Goal: Complete application form

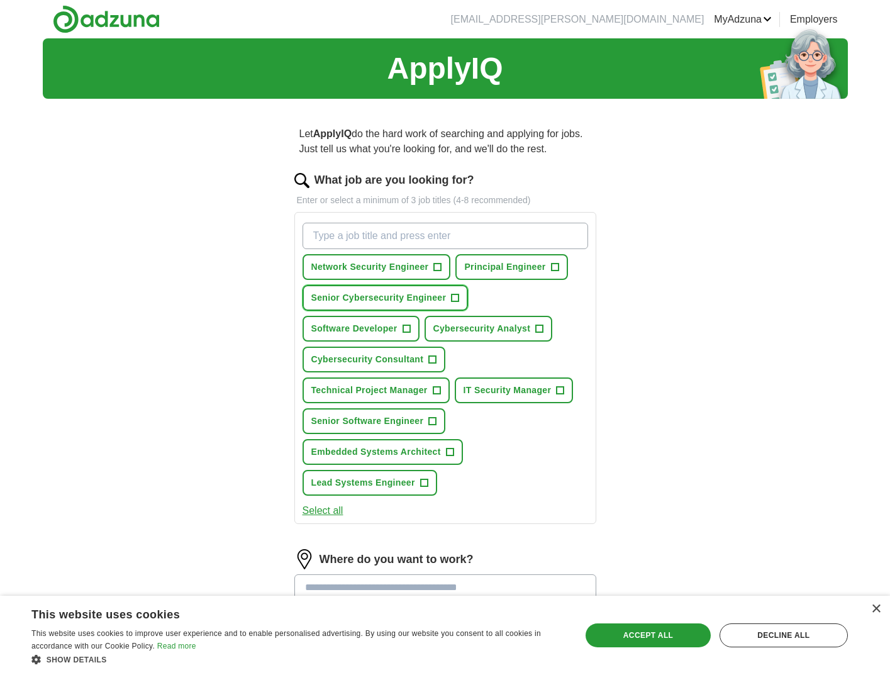
click at [454, 296] on span "+" at bounding box center [455, 298] width 8 height 10
click at [554, 265] on span "+" at bounding box center [555, 267] width 8 height 10
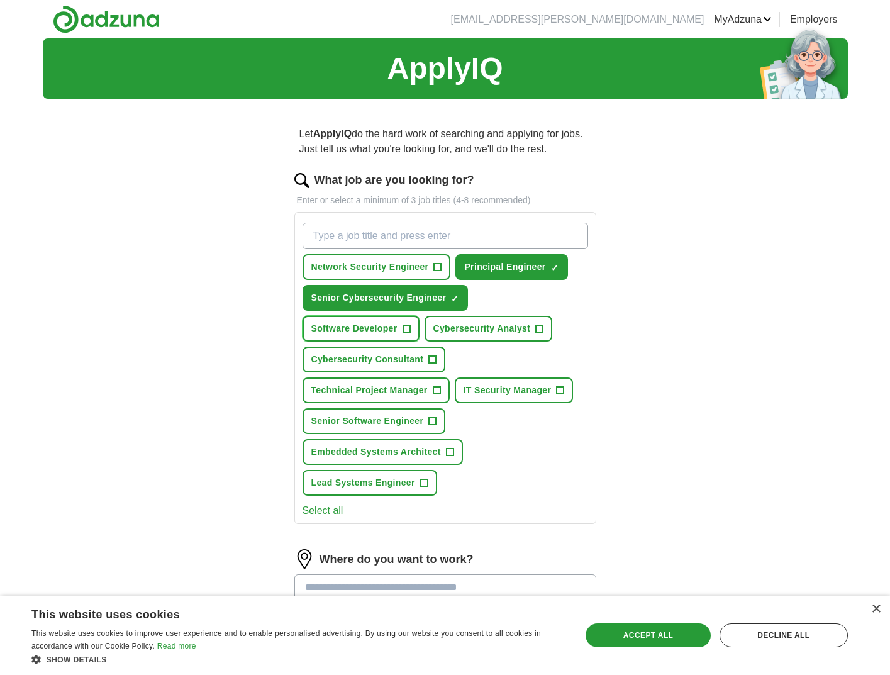
click at [404, 328] on span "+" at bounding box center [406, 329] width 8 height 10
click at [432, 420] on span "+" at bounding box center [433, 421] width 8 height 10
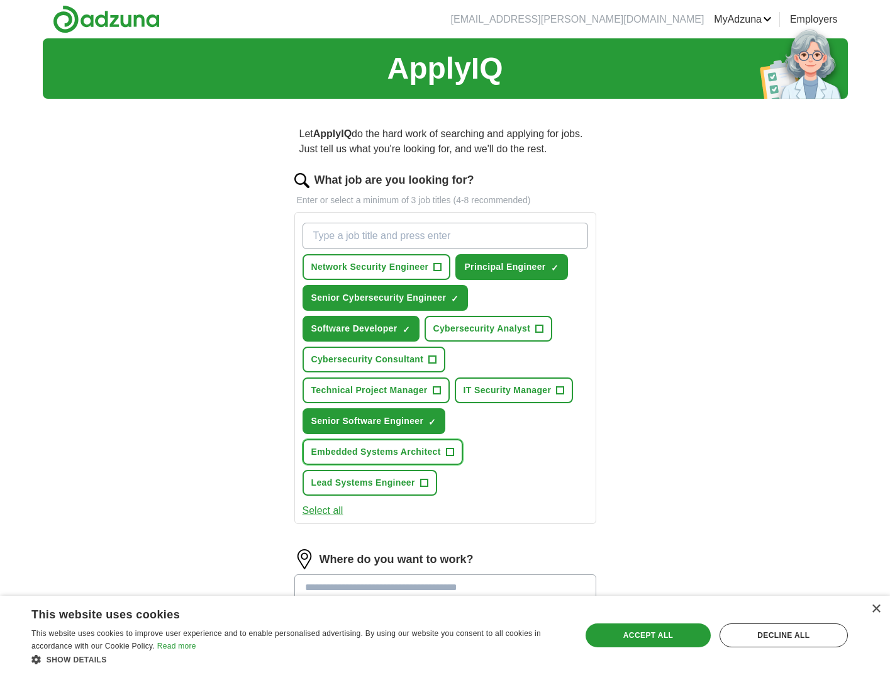
click at [445, 451] on button "Embedded Systems Architect +" at bounding box center [382, 452] width 160 height 26
click at [416, 234] on input "What job are you looking for?" at bounding box center [444, 236] width 285 height 26
click at [489, 240] on input "Senior Embedded Software" at bounding box center [444, 236] width 285 height 26
type input "Senior Embedded Software"
click at [689, 272] on div "ApplyIQ Let ApplyIQ do the hard work of searching and applying for jobs. Just t…" at bounding box center [445, 417] width 805 height 758
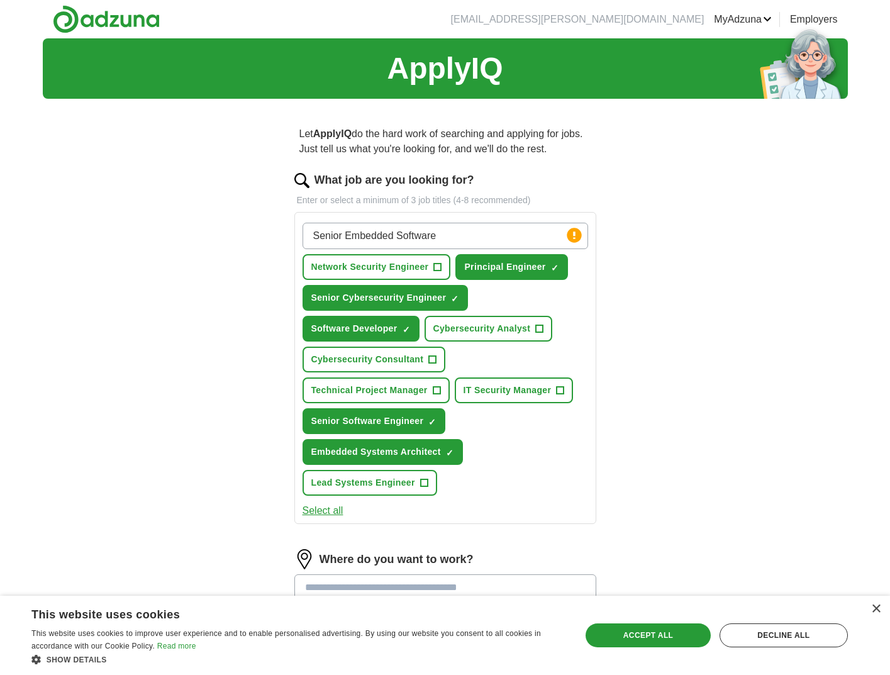
click at [463, 237] on input "Senior Embedded Software" at bounding box center [444, 236] width 285 height 26
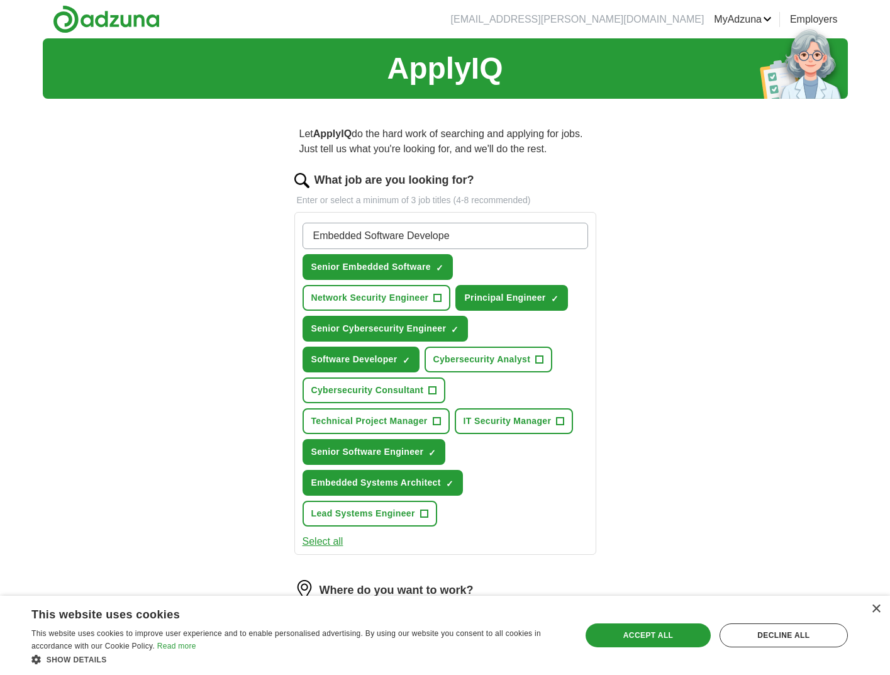
type input "Embedded Software Developer"
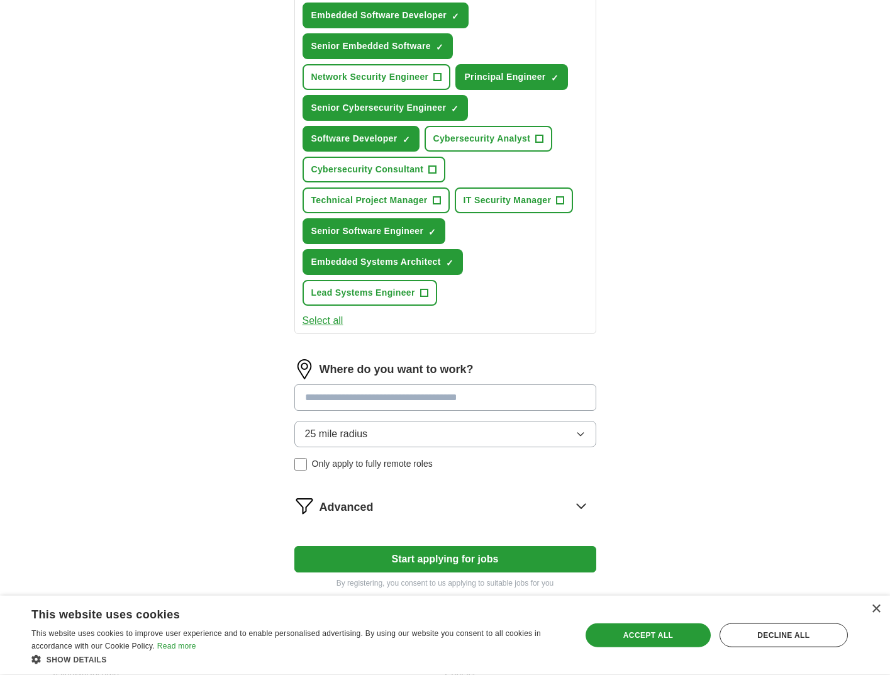
scroll to position [310, 0]
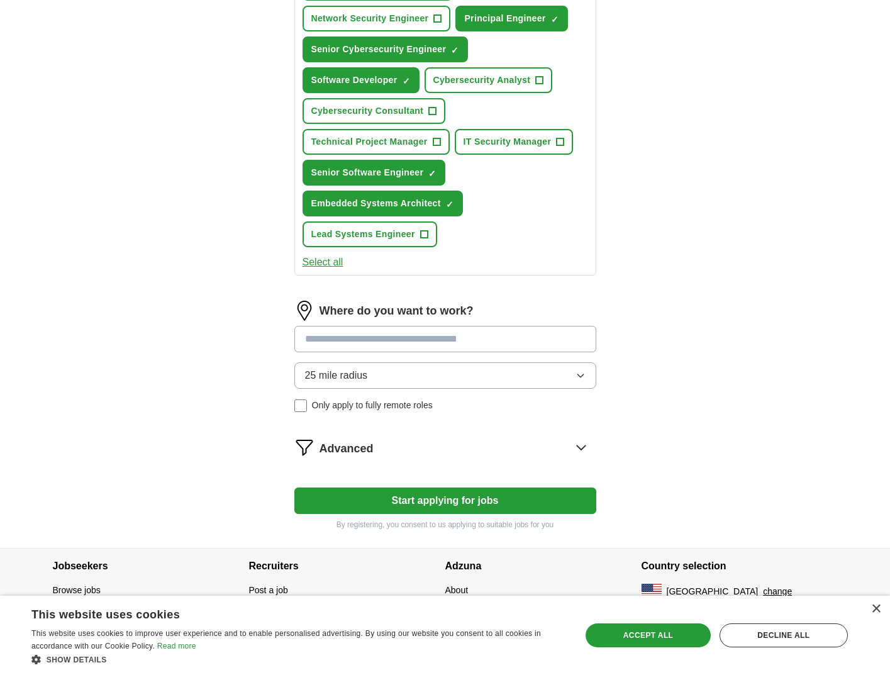
click at [421, 336] on input at bounding box center [445, 339] width 302 height 26
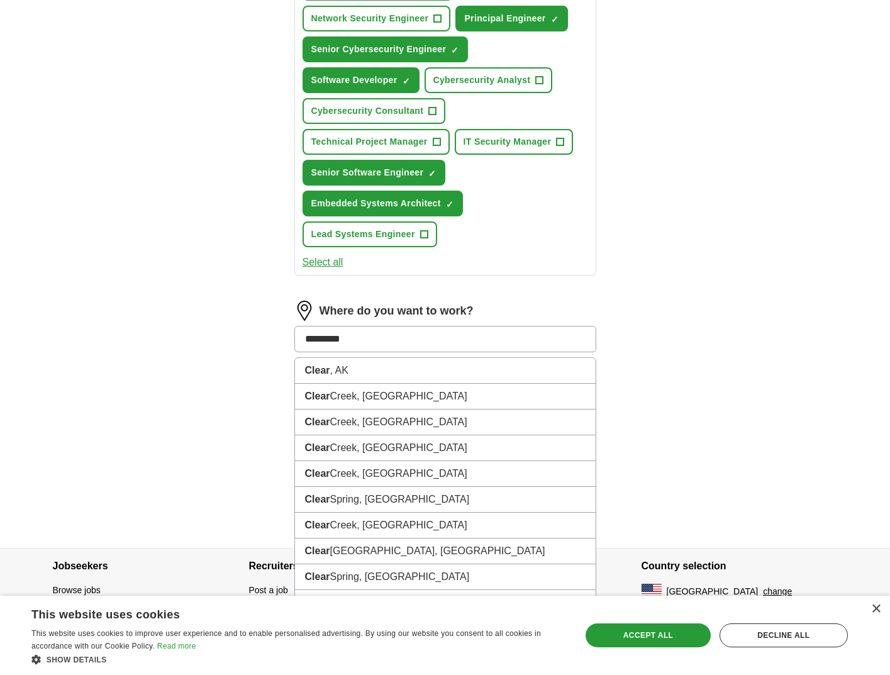
type input "**********"
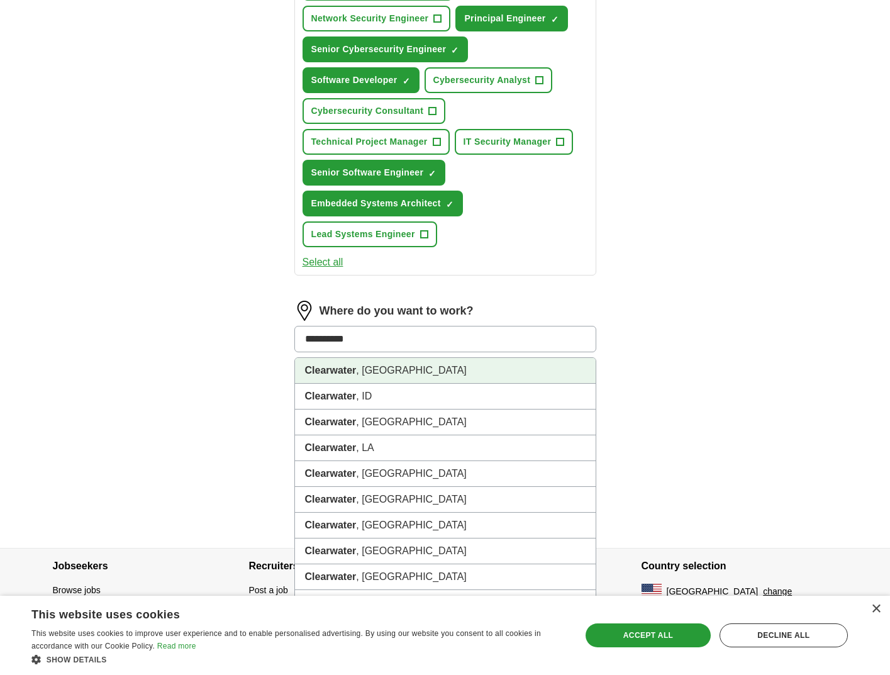
click at [396, 366] on li "[GEOGRAPHIC_DATA] , [GEOGRAPHIC_DATA]" at bounding box center [445, 371] width 301 height 26
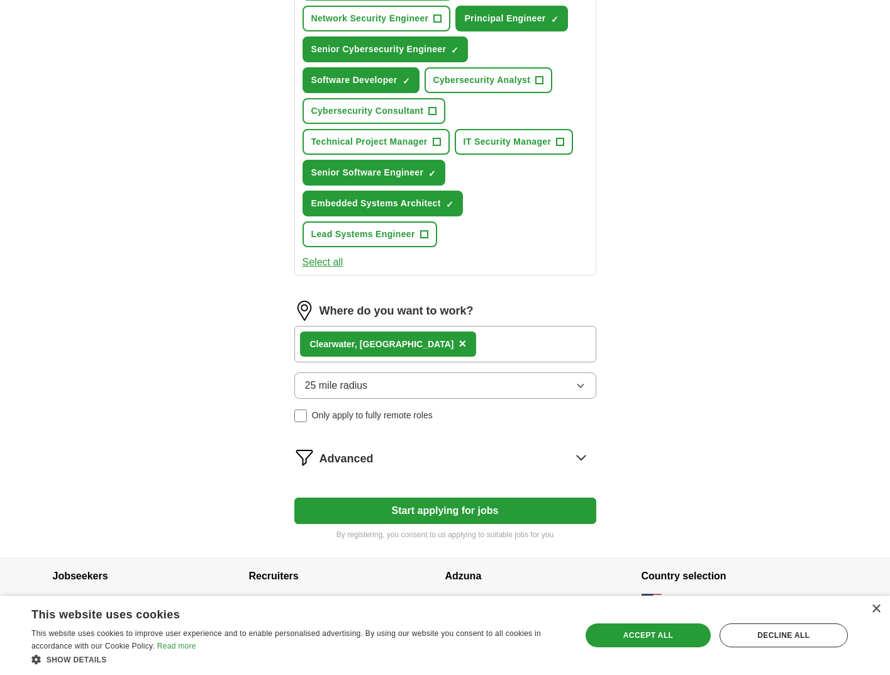
scroll to position [320, 0]
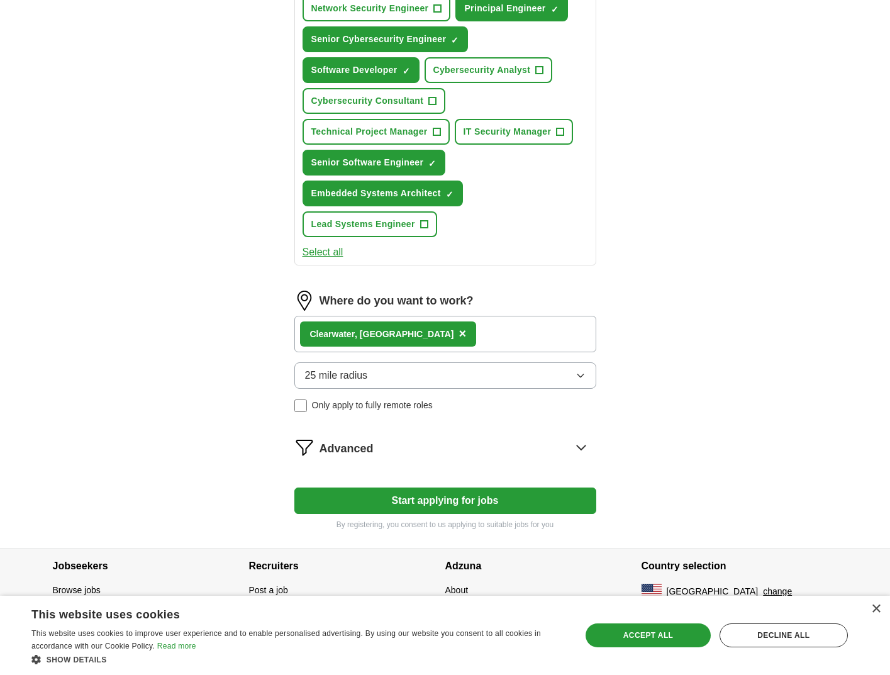
click at [582, 447] on icon at bounding box center [581, 447] width 20 height 20
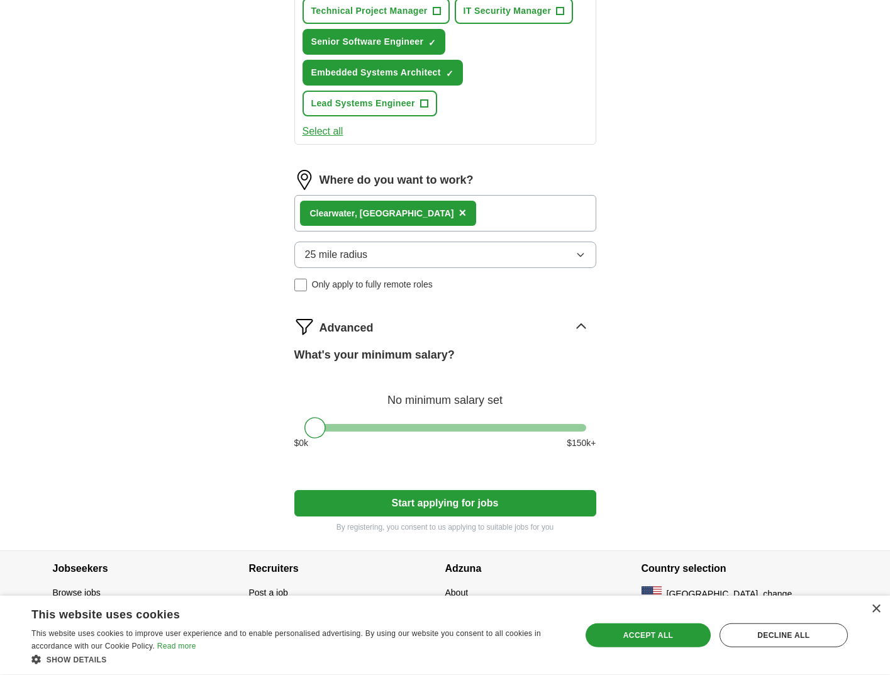
scroll to position [443, 0]
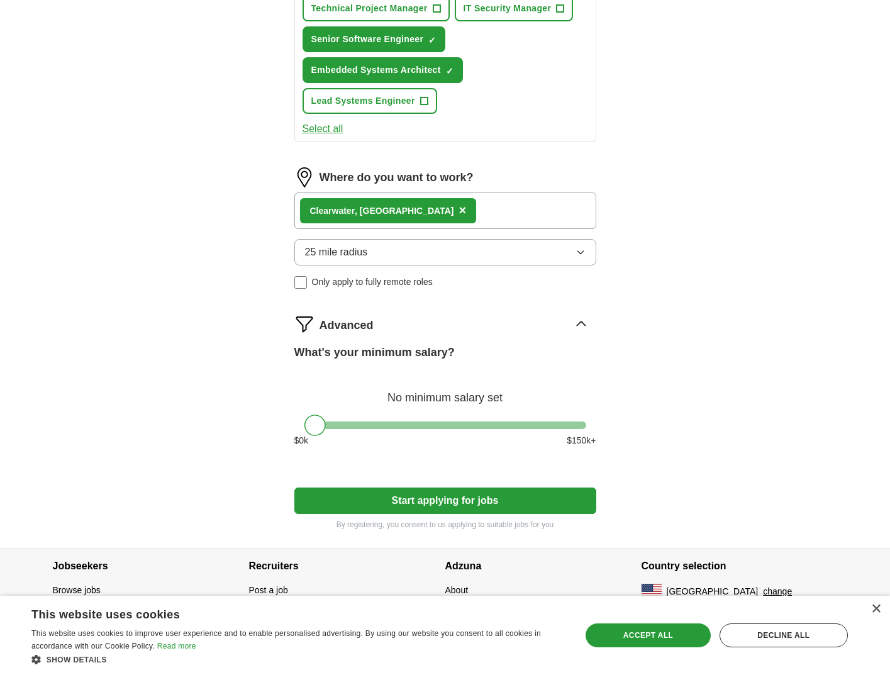
click at [582, 424] on div at bounding box center [445, 425] width 282 height 8
click at [481, 499] on button "Start applying for jobs" at bounding box center [445, 500] width 302 height 26
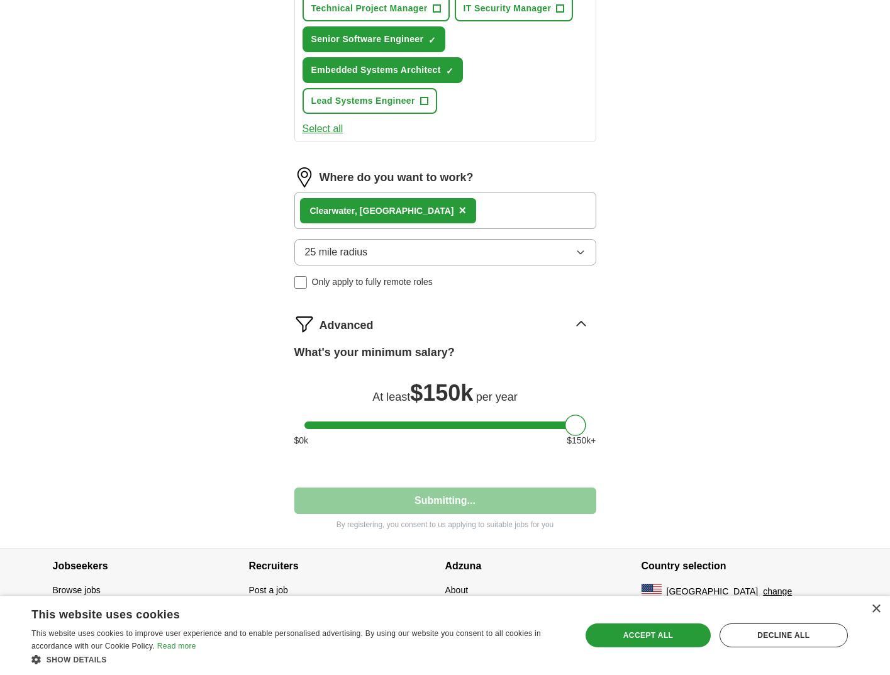
select select "**"
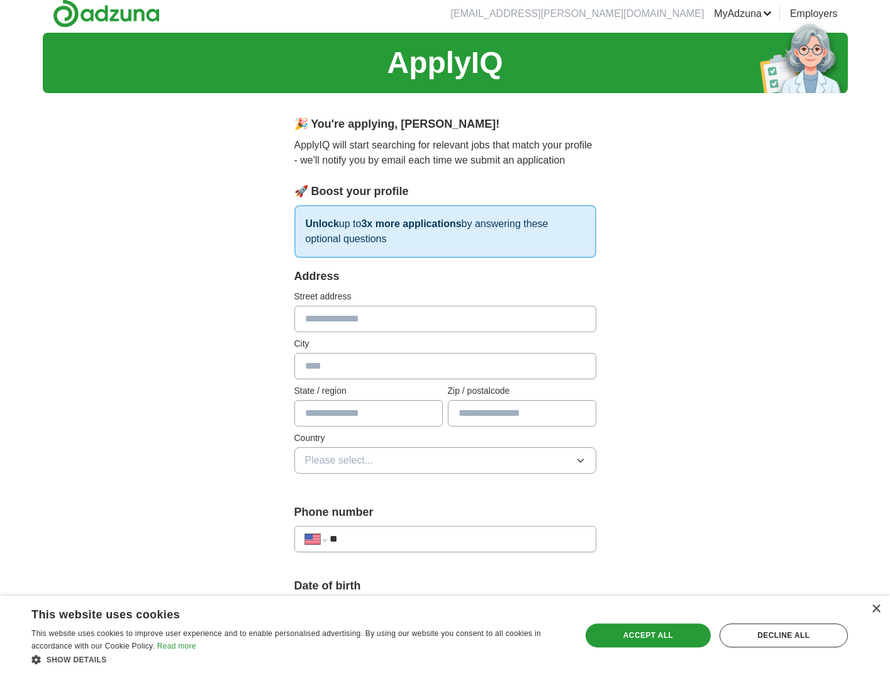
scroll to position [0, 0]
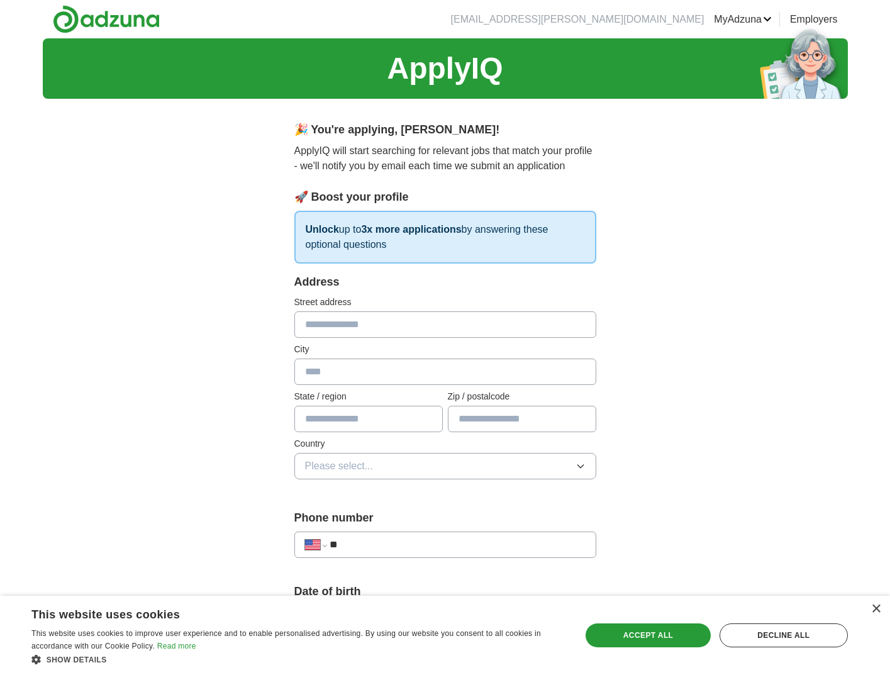
click at [407, 323] on input "text" at bounding box center [445, 324] width 302 height 26
type input "**********"
type input "**"
type input "*****"
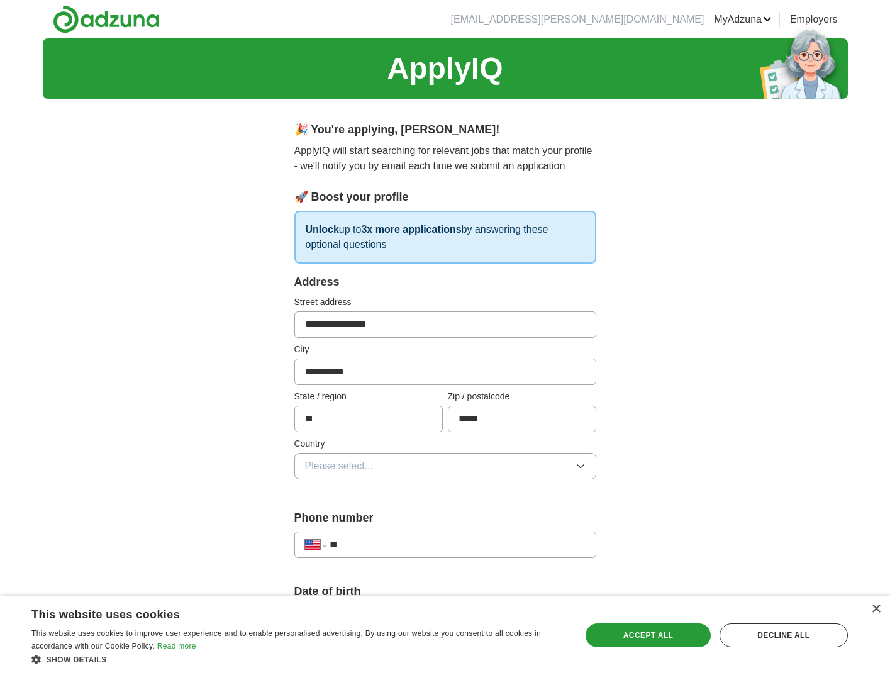
click at [438, 468] on button "Please select..." at bounding box center [445, 466] width 302 height 26
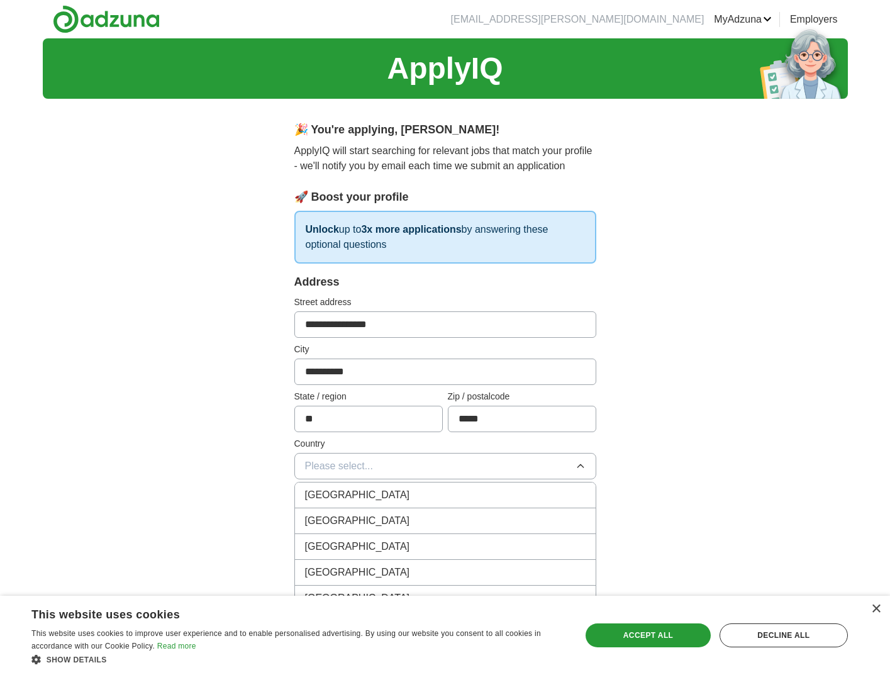
click at [421, 519] on div "[GEOGRAPHIC_DATA]" at bounding box center [445, 520] width 280 height 15
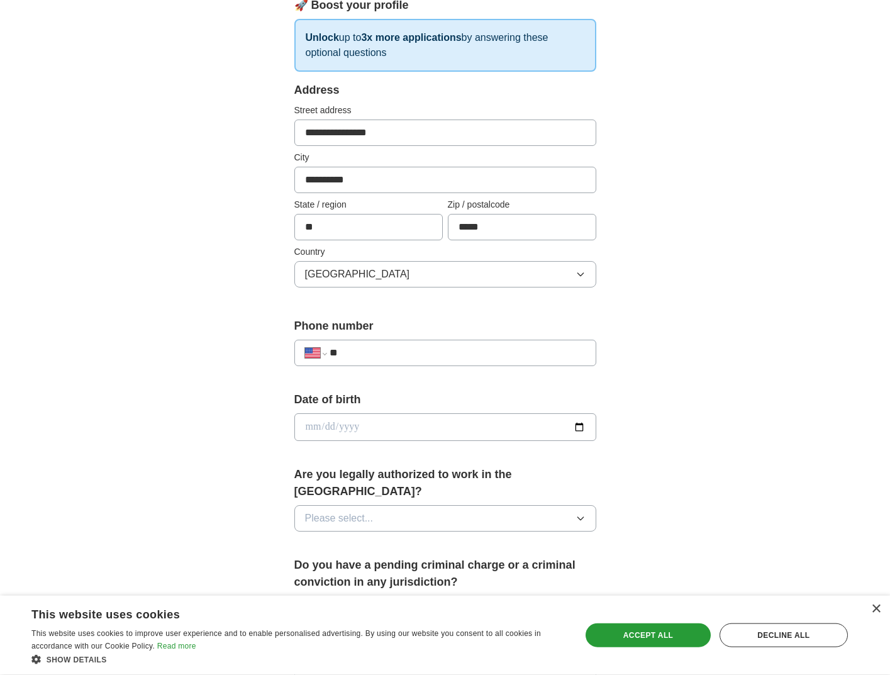
scroll to position [192, 0]
click at [380, 350] on input "**" at bounding box center [456, 352] width 255 height 15
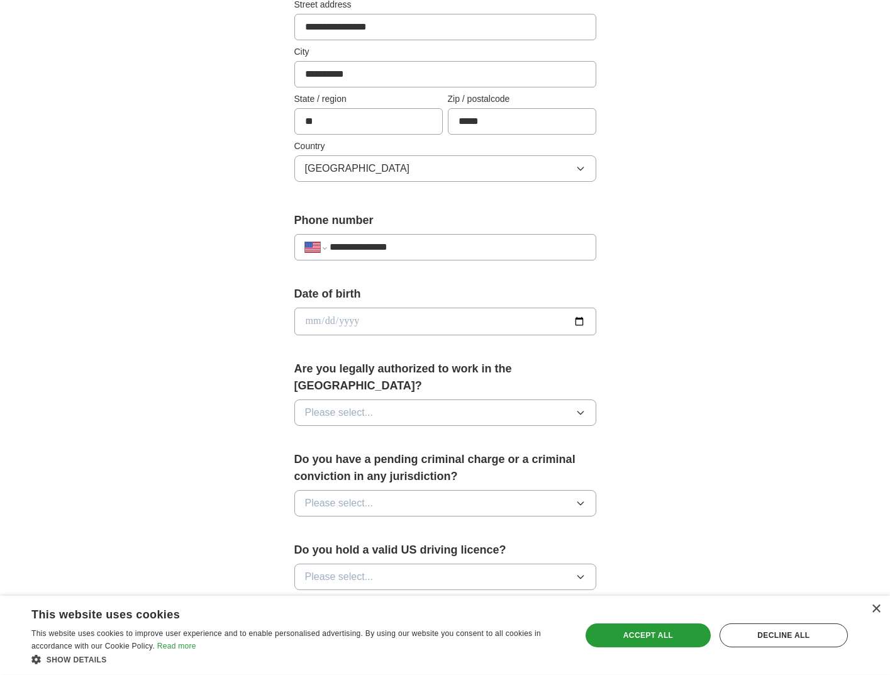
scroll to position [321, 0]
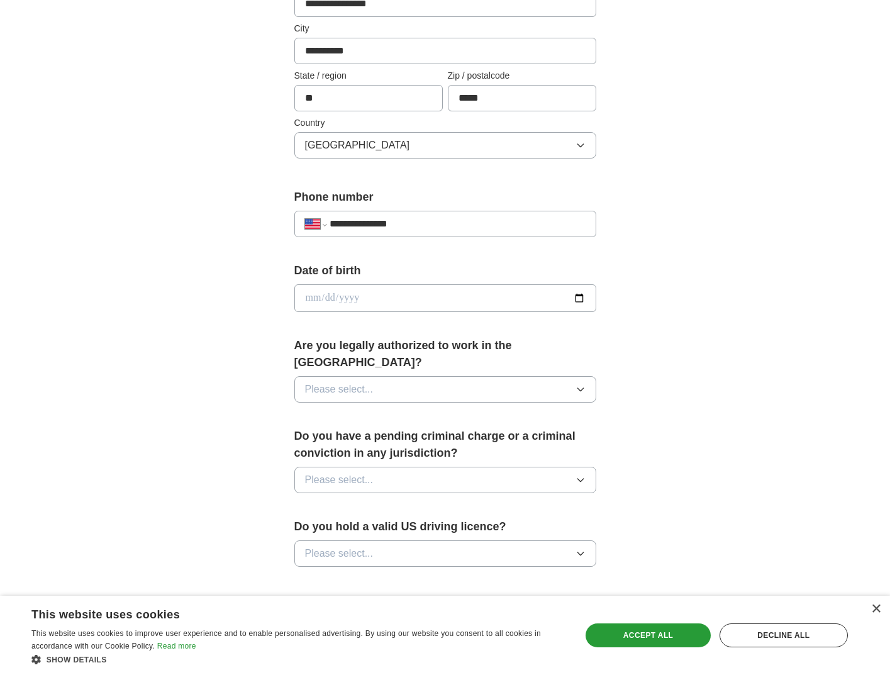
type input "**********"
click at [493, 376] on button "Please select..." at bounding box center [445, 389] width 302 height 26
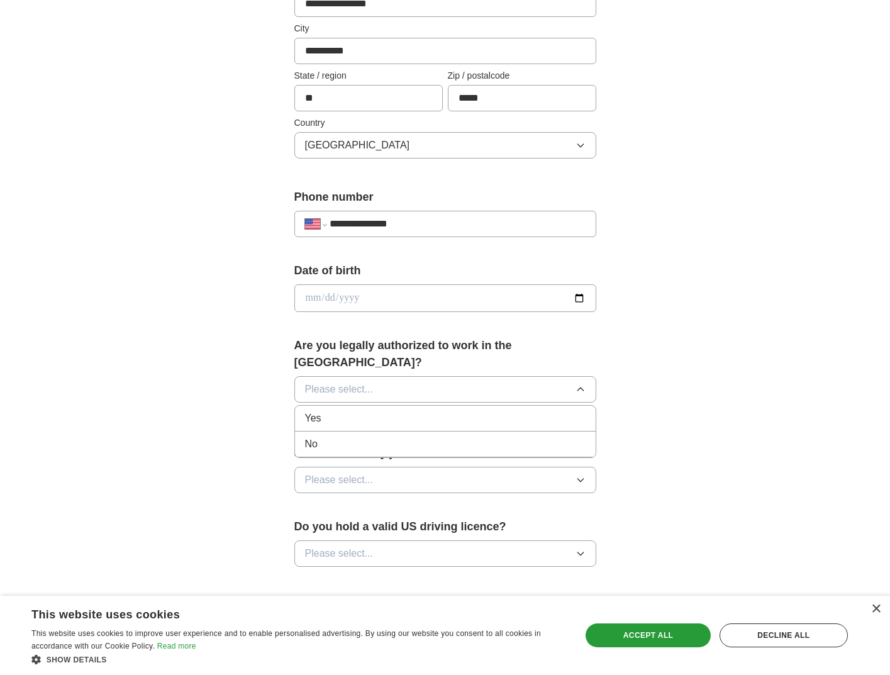
click at [389, 411] on div "Yes" at bounding box center [445, 418] width 280 height 15
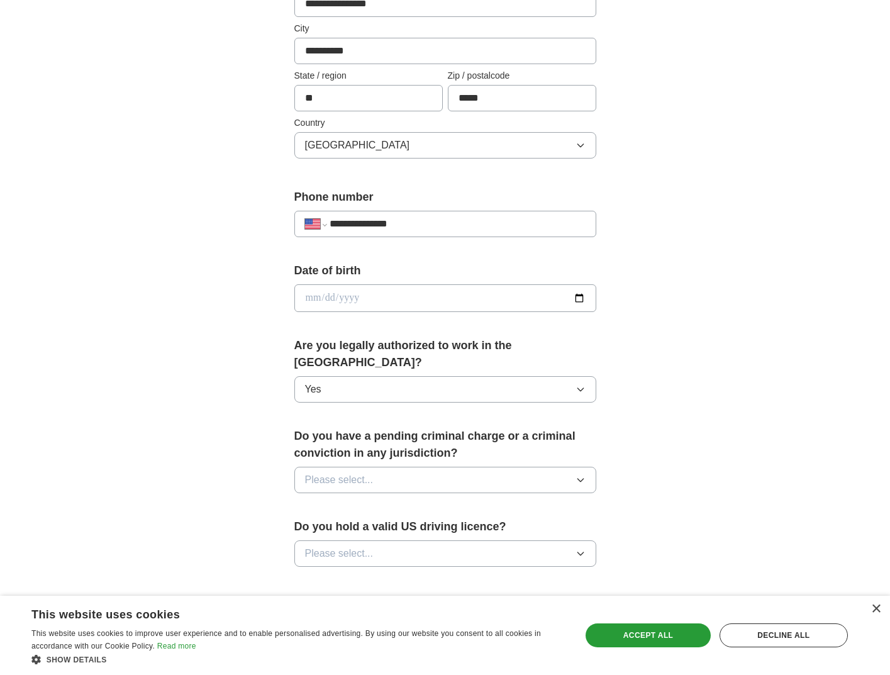
click at [538, 467] on button "Please select..." at bounding box center [445, 480] width 302 height 26
click at [357, 527] on div "No" at bounding box center [445, 534] width 280 height 15
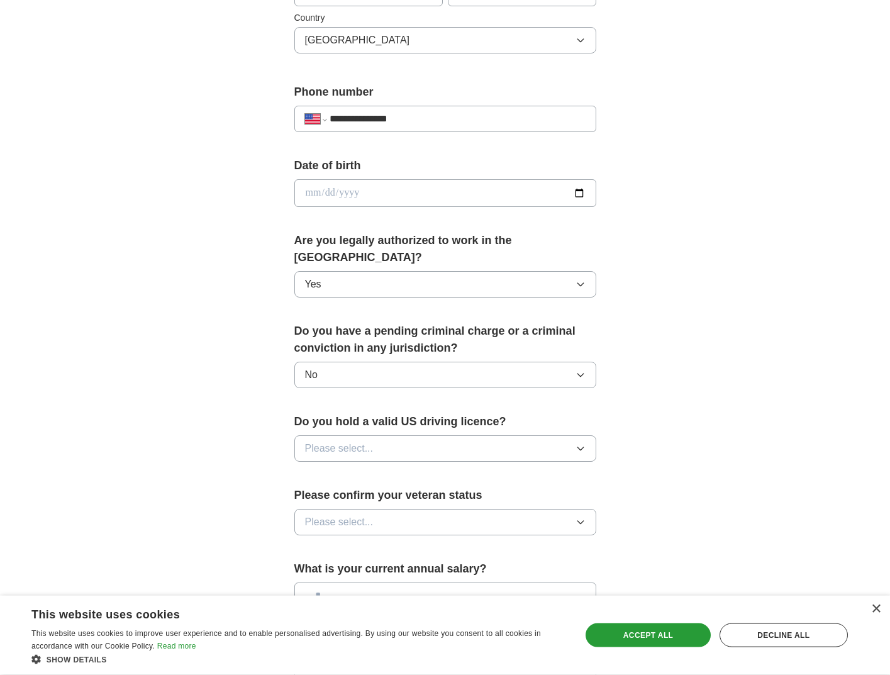
scroll to position [449, 0]
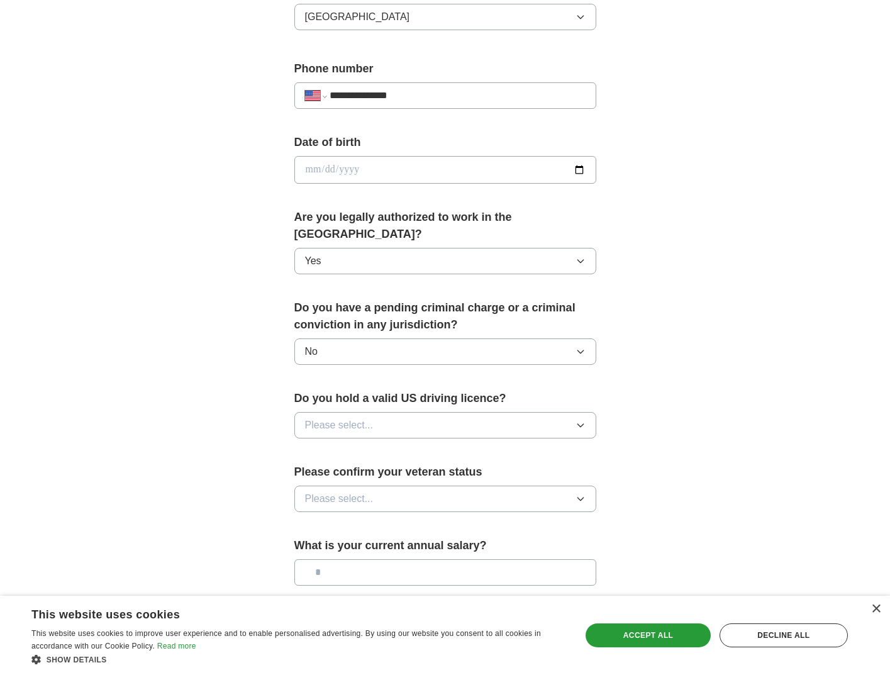
click at [543, 412] on button "Please select..." at bounding box center [445, 425] width 302 height 26
click at [386, 446] on div "Yes" at bounding box center [445, 453] width 280 height 15
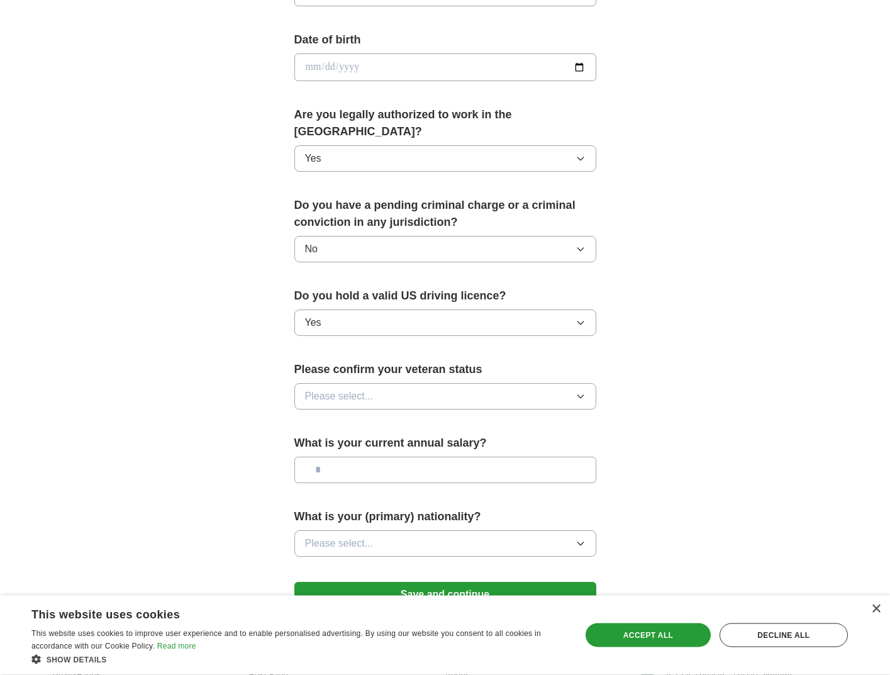
scroll to position [577, 0]
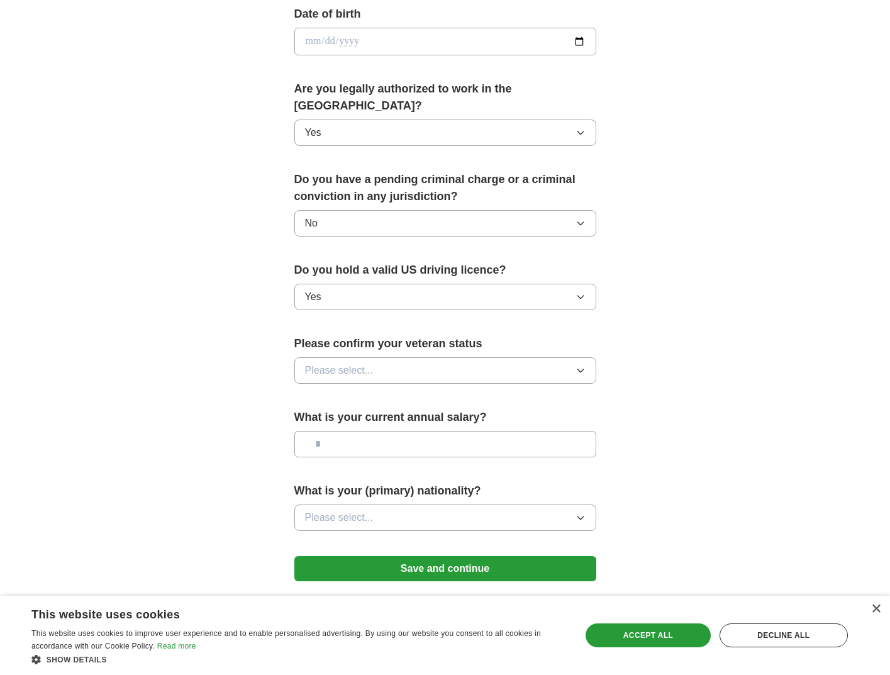
click at [551, 357] on button "Please select..." at bounding box center [445, 370] width 302 height 26
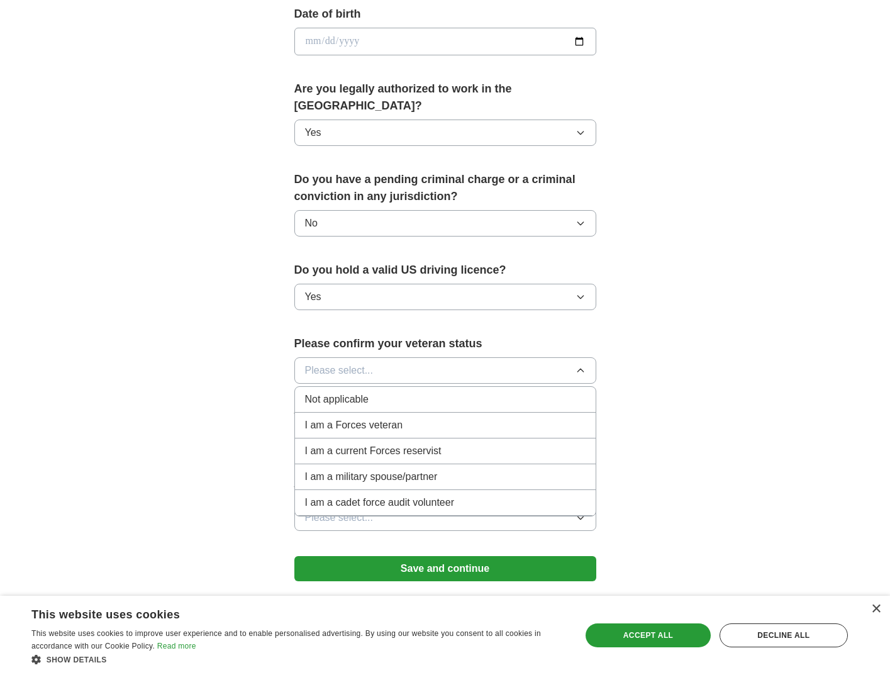
click at [429, 392] on div "Not applicable" at bounding box center [445, 399] width 280 height 15
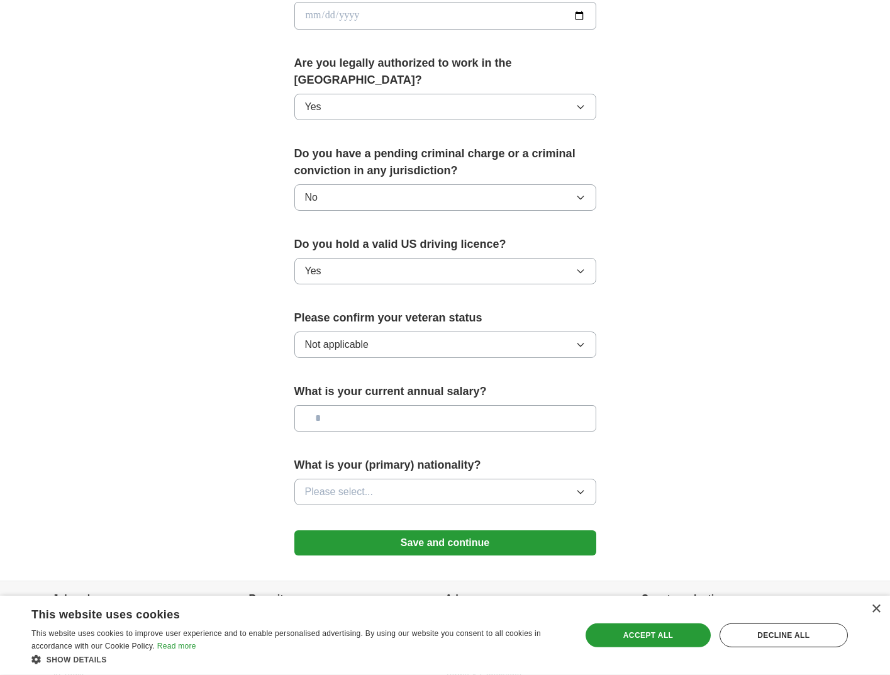
scroll to position [617, 0]
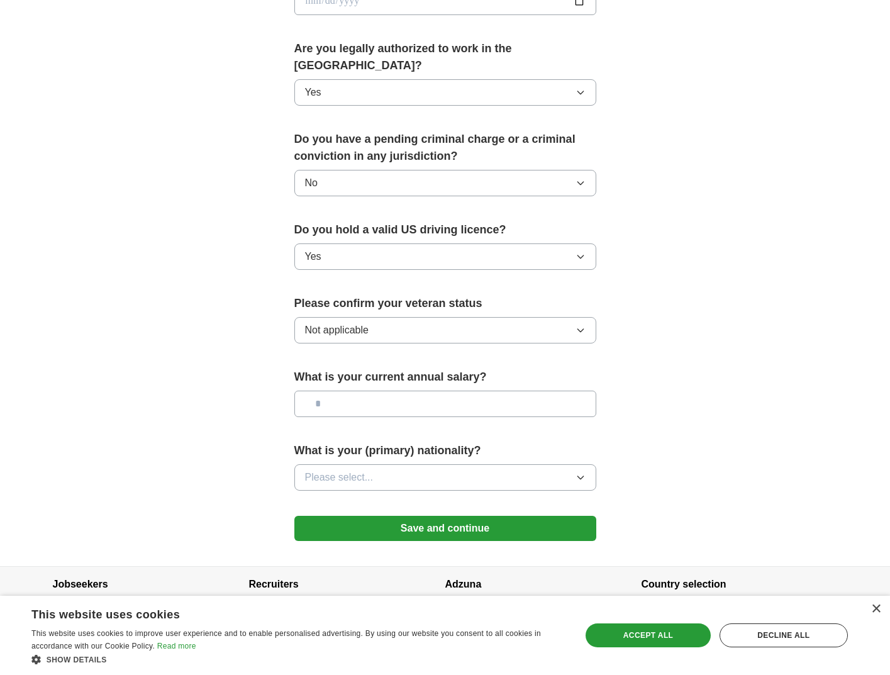
click at [546, 464] on button "Please select..." at bounding box center [445, 477] width 302 height 26
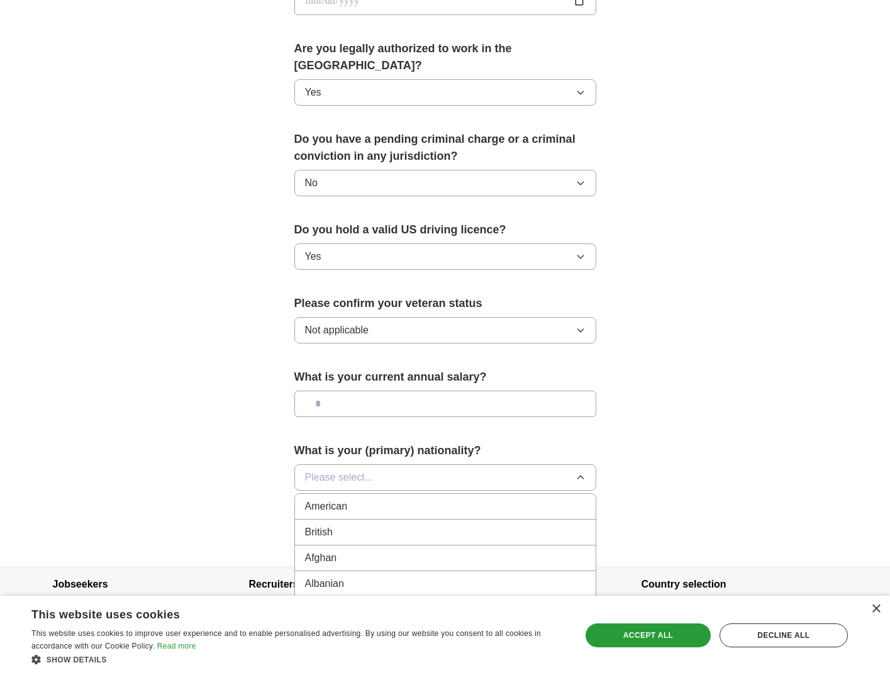
click at [464, 499] on div "American" at bounding box center [445, 506] width 280 height 15
